Goal: Information Seeking & Learning: Find specific fact

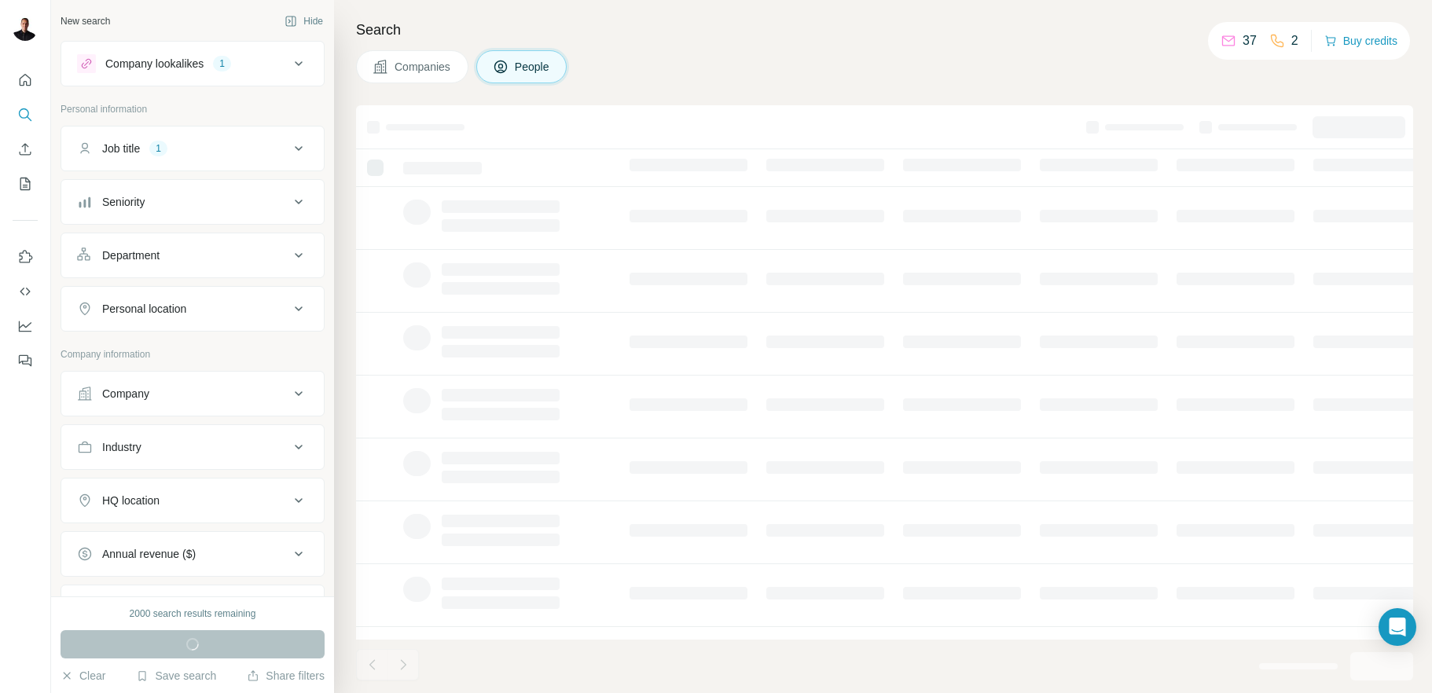
click at [290, 145] on icon at bounding box center [298, 148] width 19 height 19
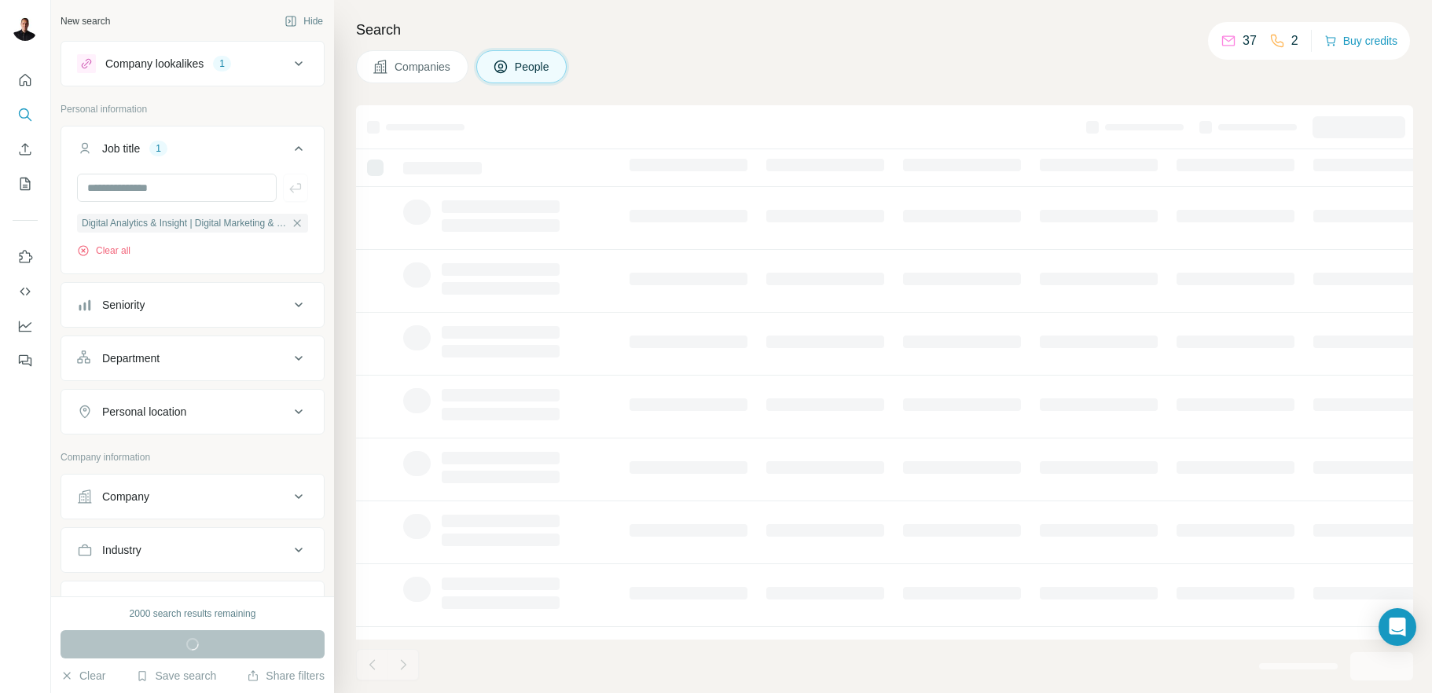
click at [289, 145] on icon at bounding box center [298, 148] width 19 height 19
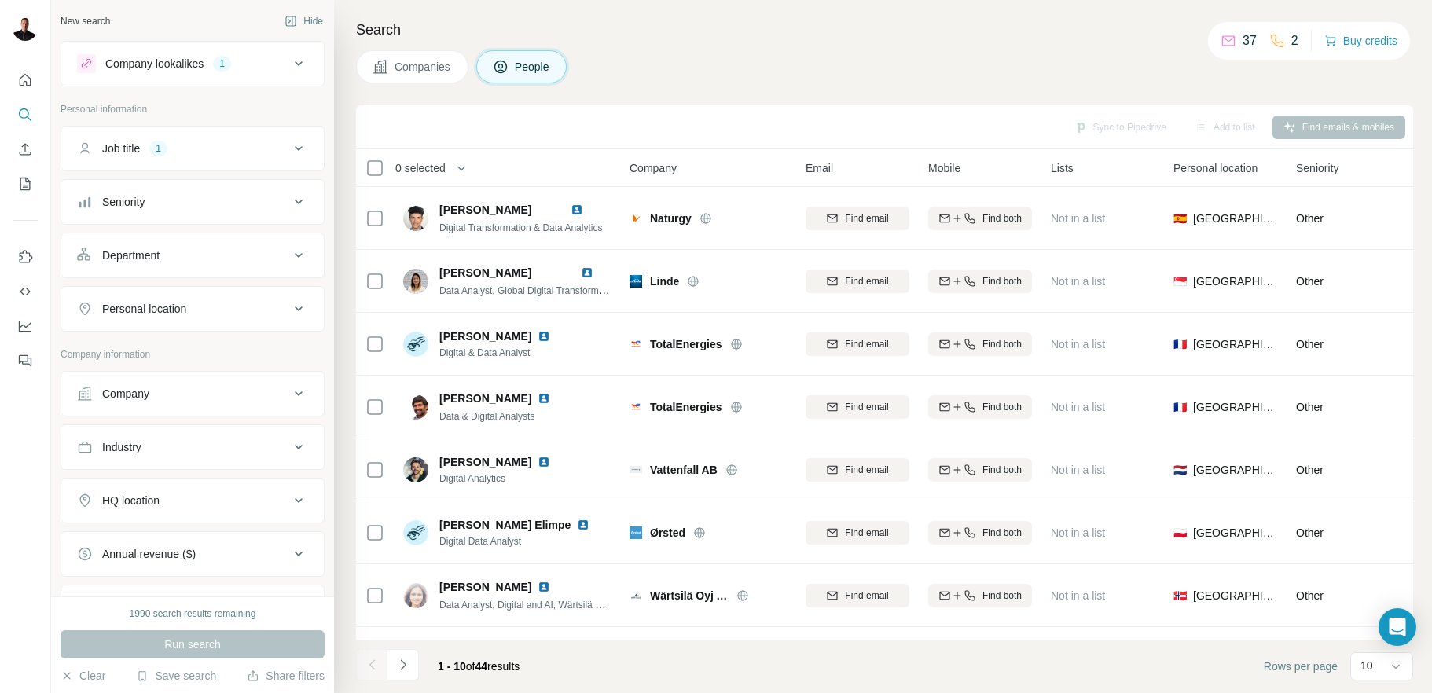
click at [178, 68] on div "Company lookalikes" at bounding box center [154, 64] width 98 height 16
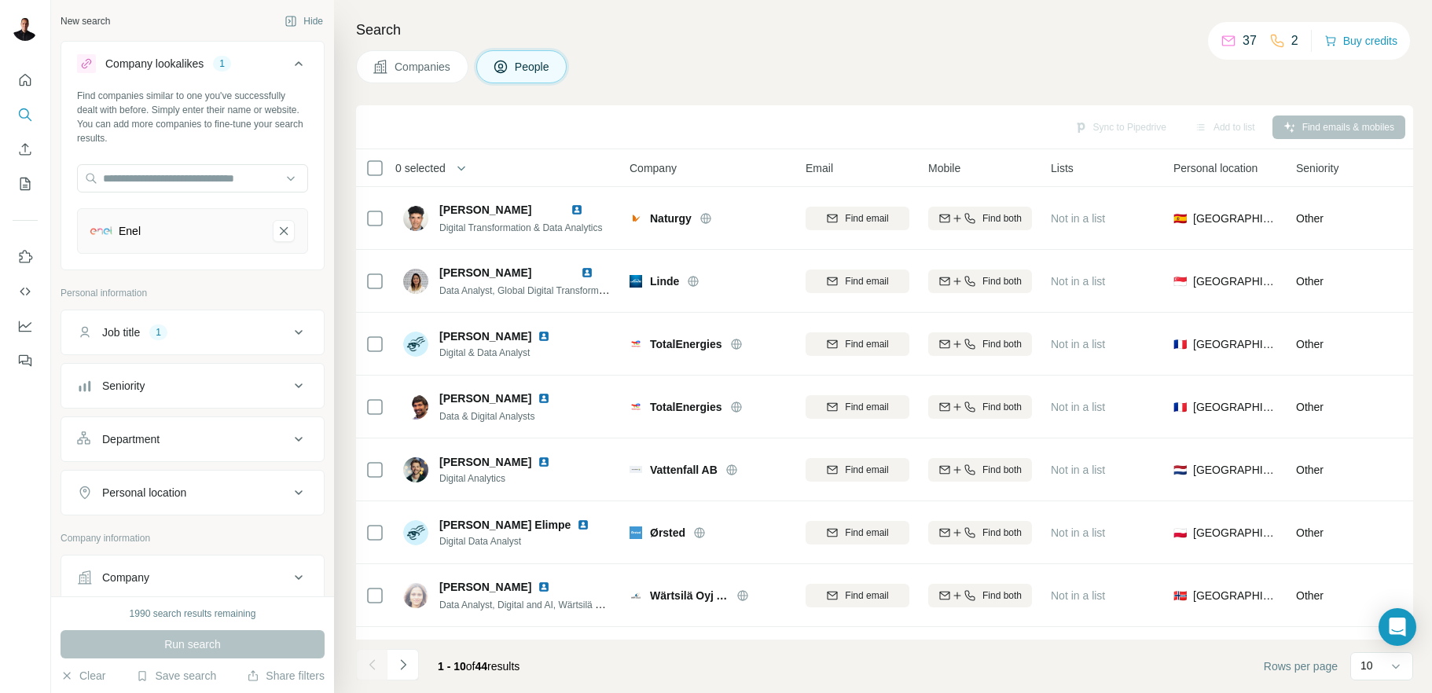
click at [437, 72] on span "Companies" at bounding box center [423, 67] width 57 height 16
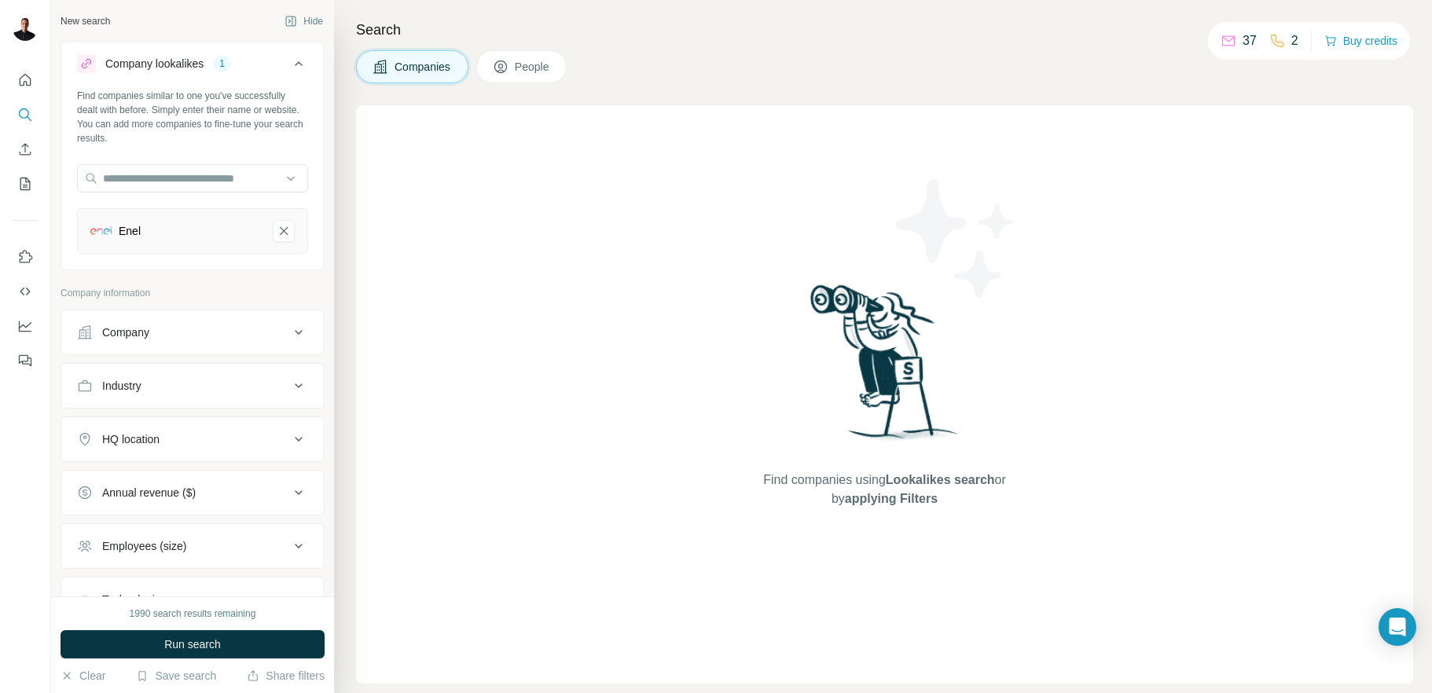
click at [536, 75] on button "People" at bounding box center [521, 66] width 91 height 33
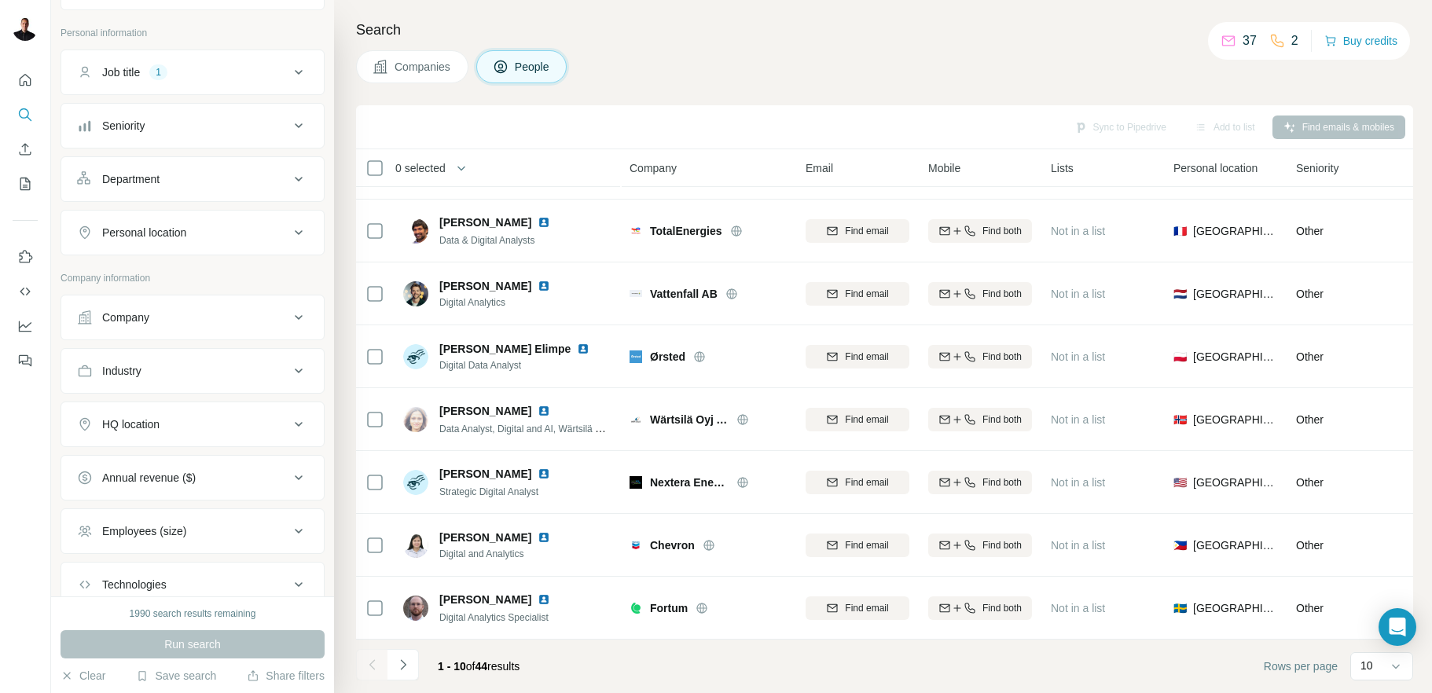
scroll to position [278, 0]
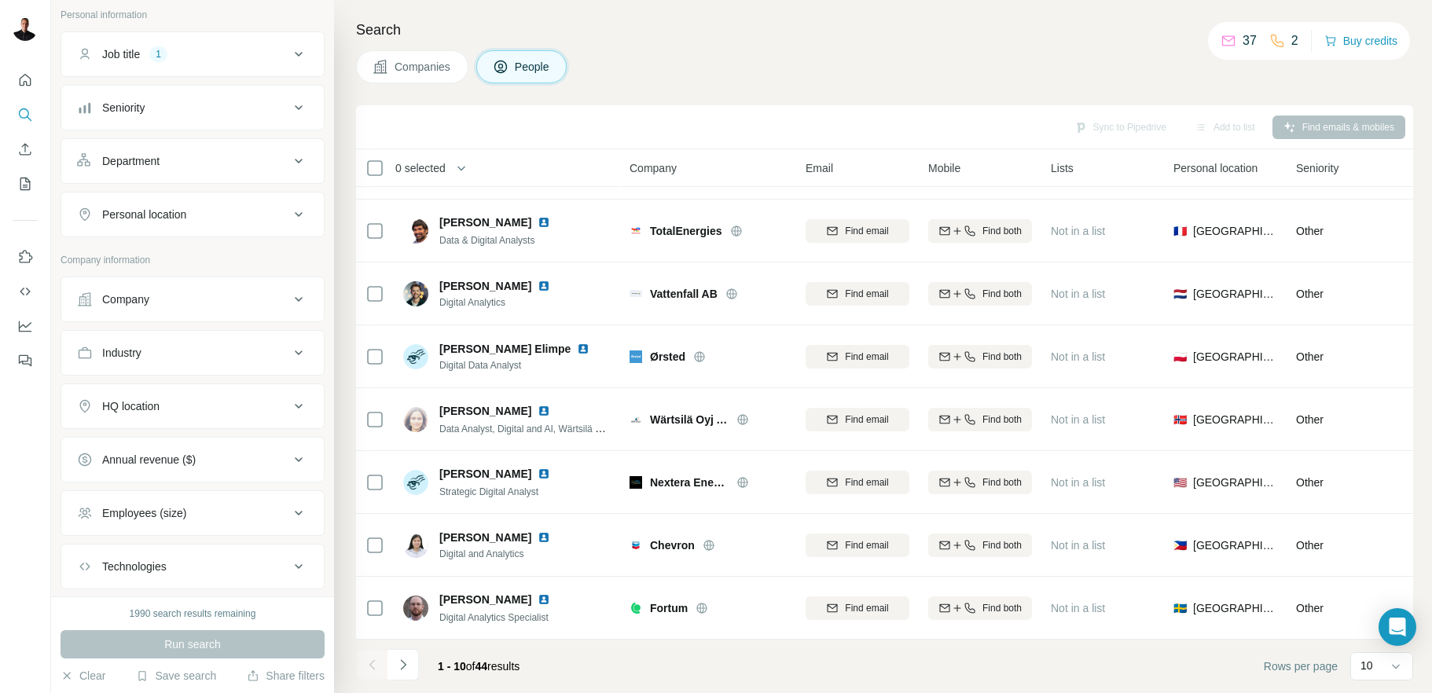
click at [208, 221] on div "Personal location" at bounding box center [183, 215] width 212 height 16
click at [189, 260] on input "text" at bounding box center [192, 254] width 231 height 28
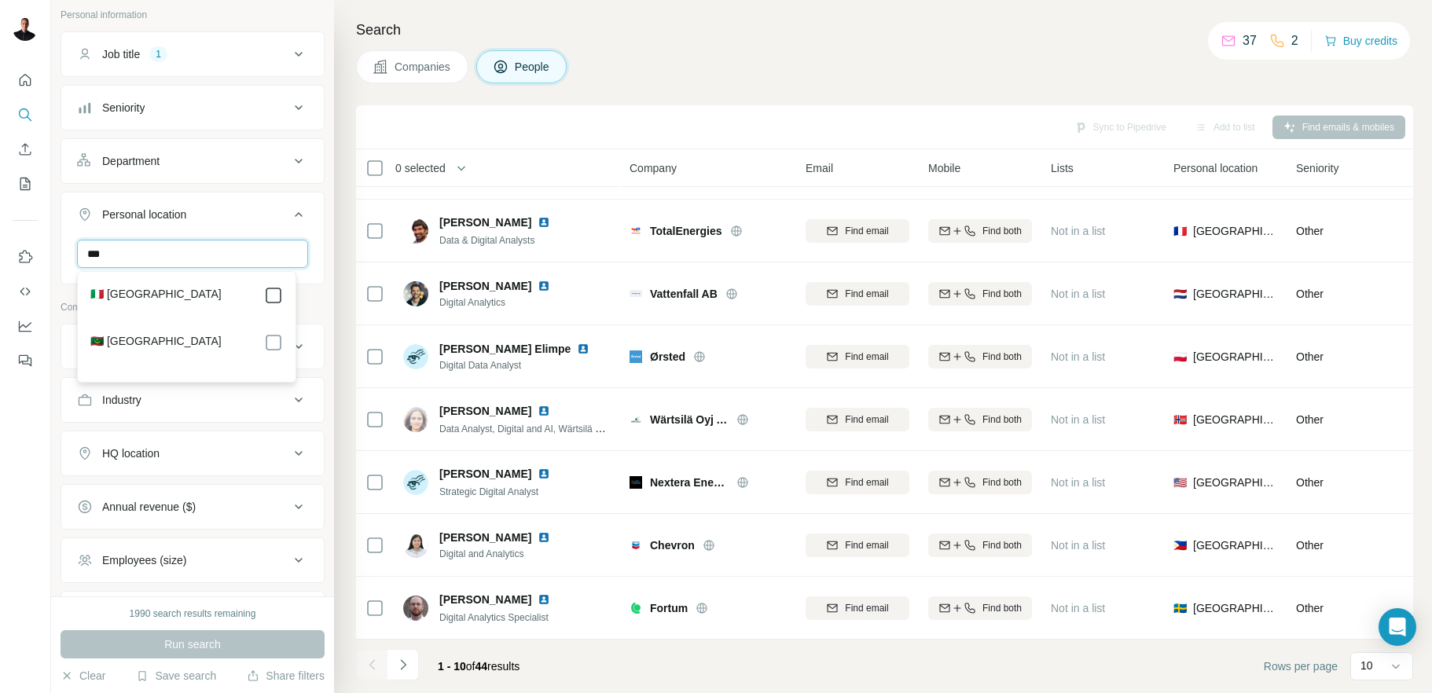
type input "***"
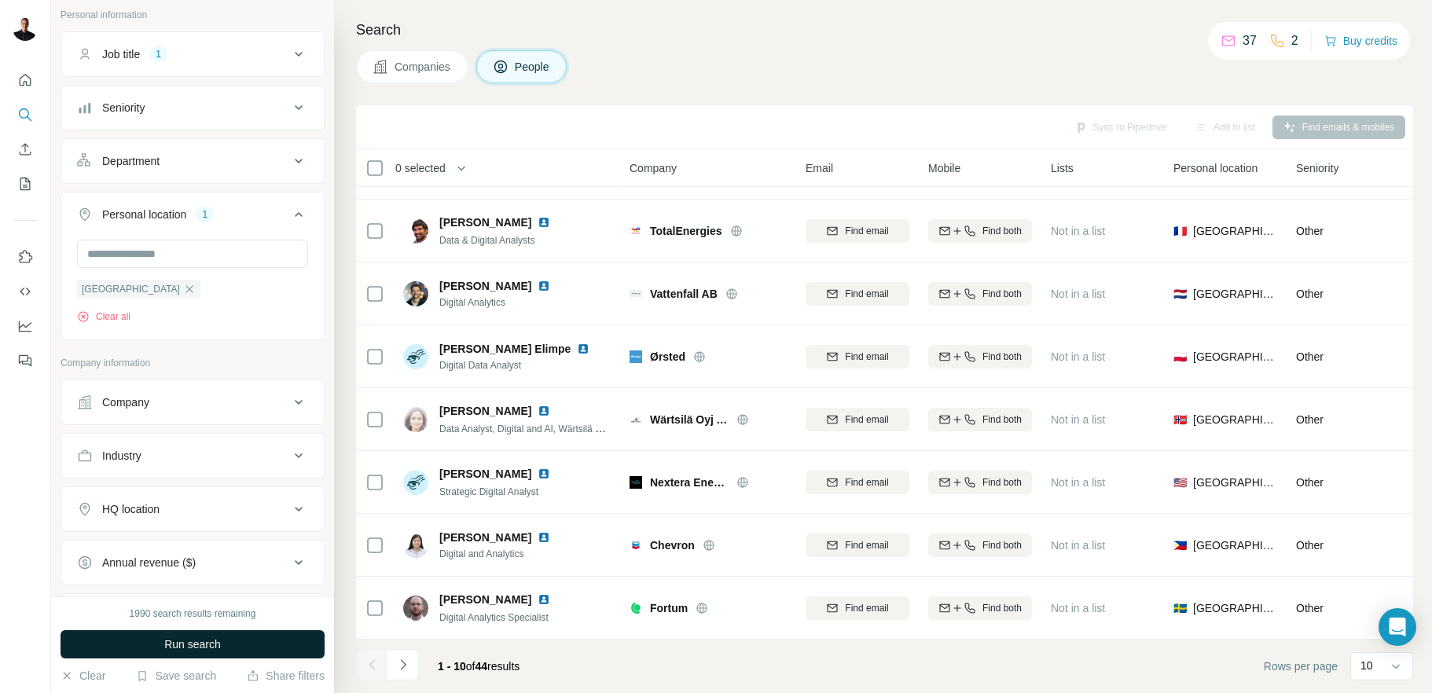
click at [253, 647] on button "Run search" at bounding box center [193, 644] width 264 height 28
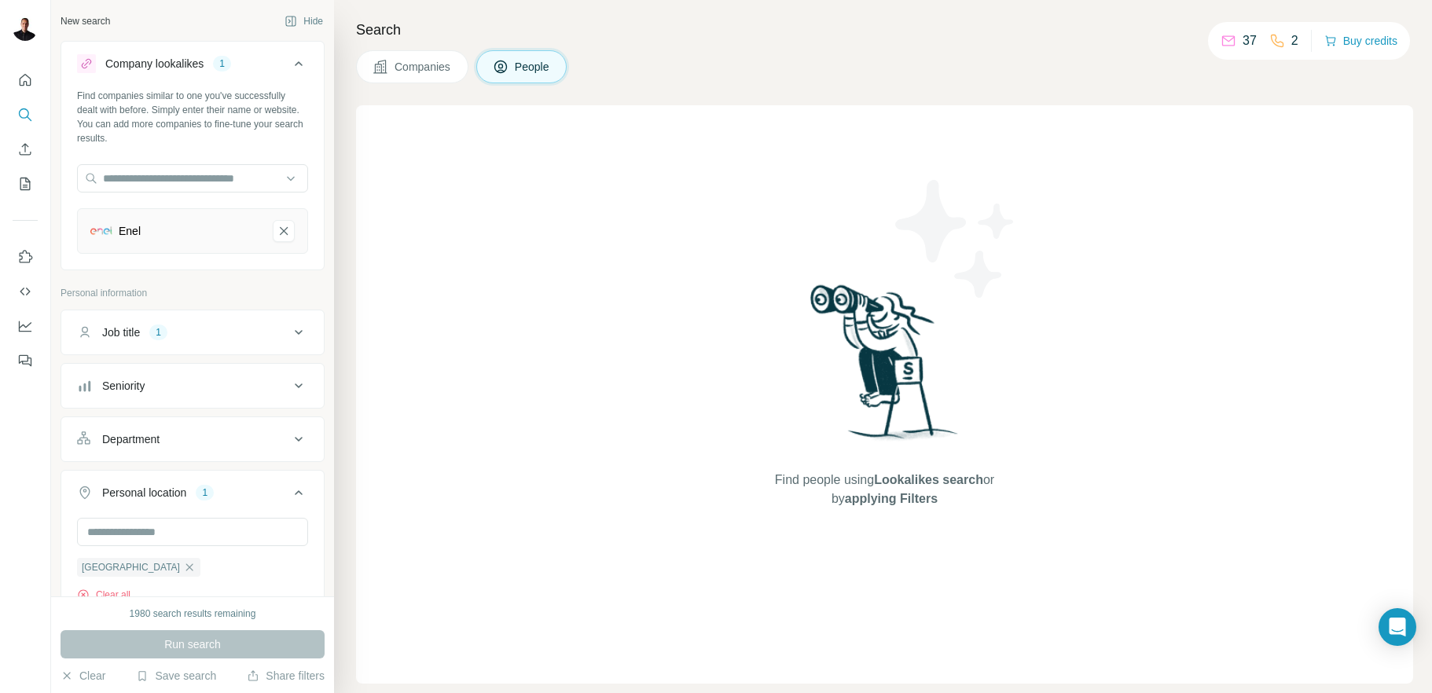
click at [218, 329] on div "Job title 1" at bounding box center [183, 333] width 212 height 16
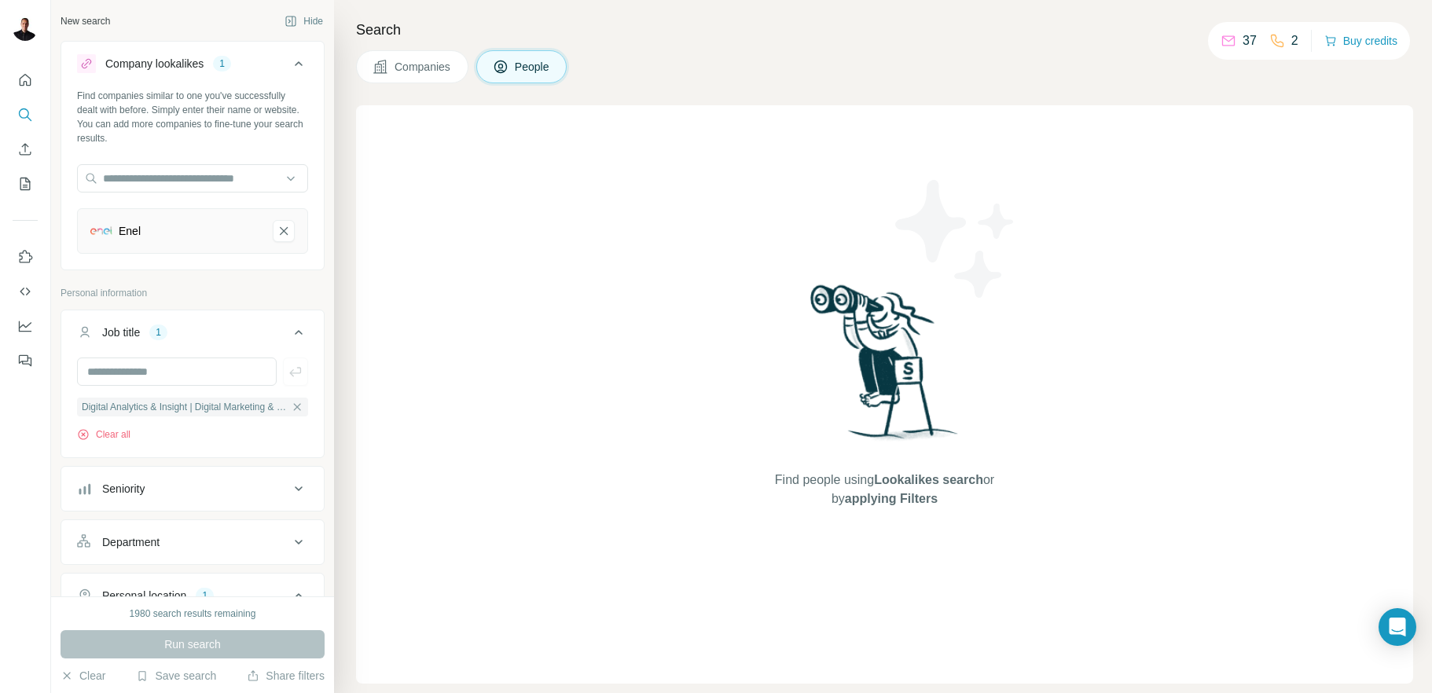
click at [291, 408] on icon "button" at bounding box center [297, 407] width 13 height 13
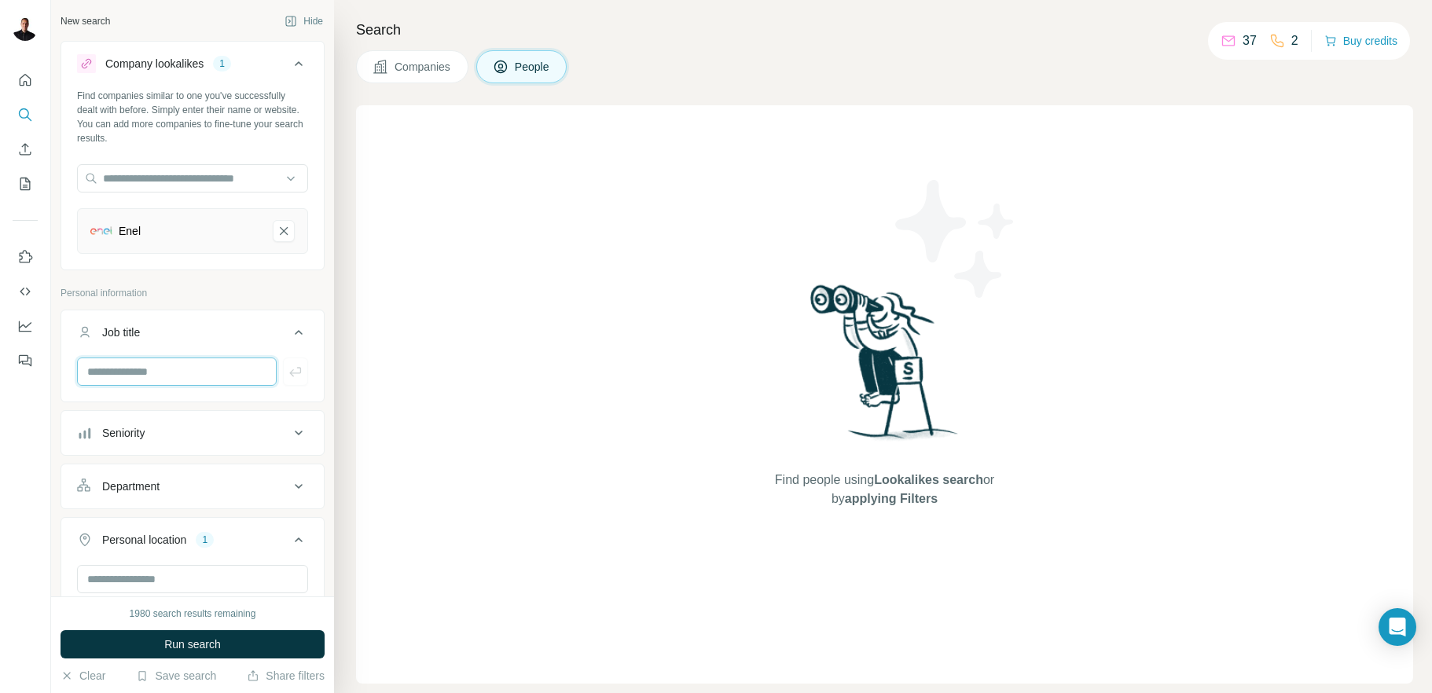
click at [145, 369] on input "text" at bounding box center [177, 372] width 200 height 28
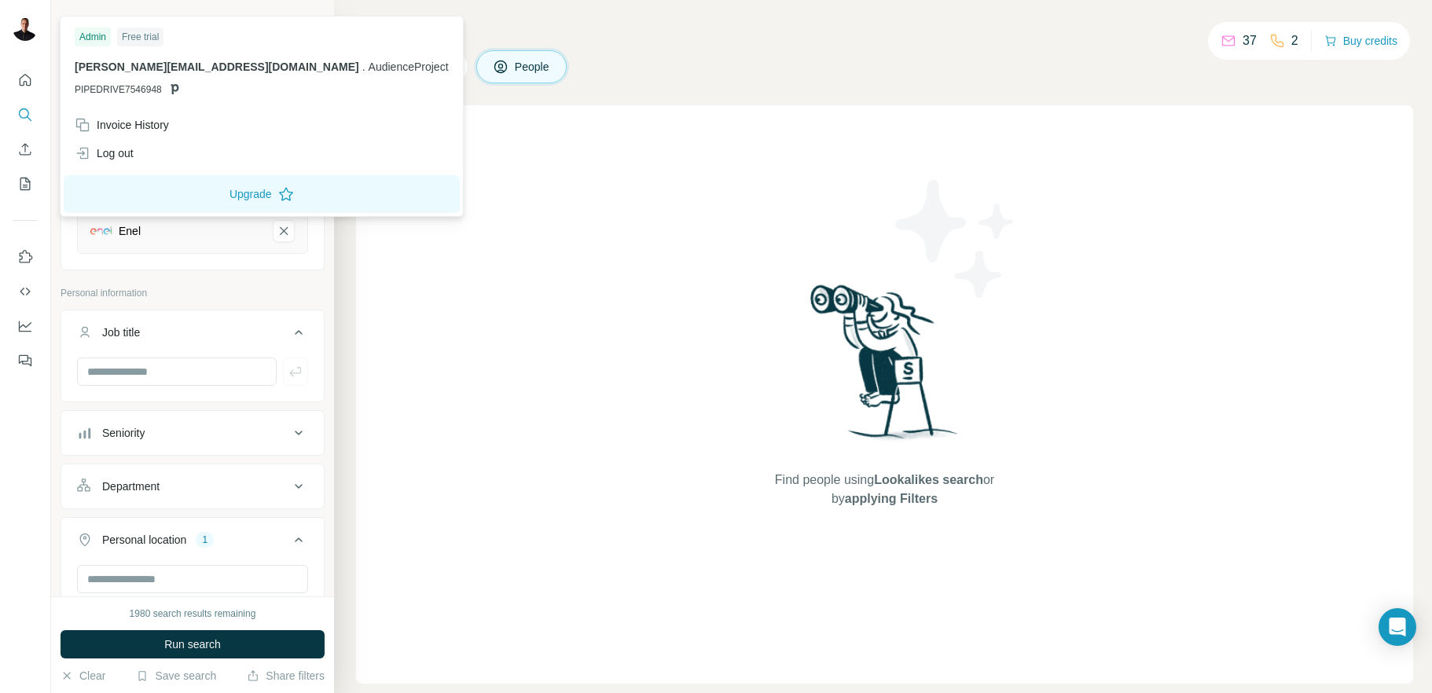
click at [33, 33] on img at bounding box center [25, 28] width 25 height 25
click at [32, 31] on img at bounding box center [25, 28] width 25 height 25
click at [740, 39] on h4 "Search" at bounding box center [884, 30] width 1057 height 22
